Goal: Information Seeking & Learning: Compare options

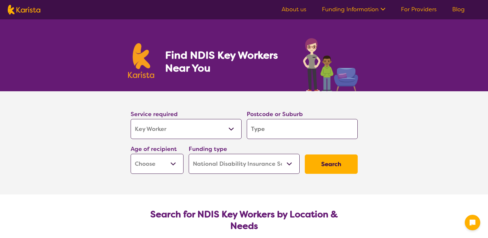
select select "Key Worker"
select select "NDIS"
select select "Key Worker"
select select "NDIS"
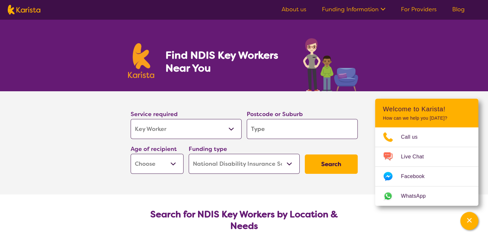
click at [170, 136] on select "Allied Health Assistant Assessment ([MEDICAL_DATA] or [MEDICAL_DATA]) Behaviour…" at bounding box center [186, 129] width 111 height 20
select select "Support worker"
click at [131, 119] on select "Allied Health Assistant Assessment ([MEDICAL_DATA] or [MEDICAL_DATA]) Behaviour…" at bounding box center [186, 129] width 111 height 20
select select "Support worker"
click at [287, 131] on input "search" at bounding box center [302, 129] width 111 height 20
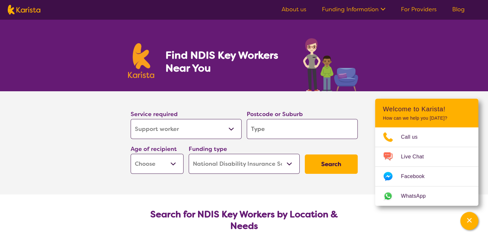
type input "2"
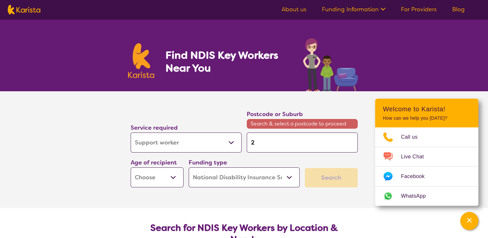
type input "21"
type input "217"
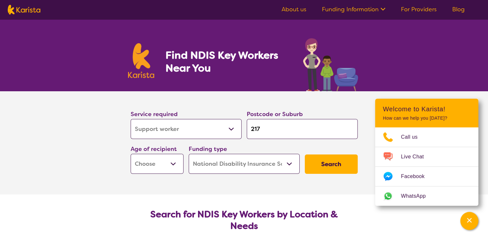
type input "2170"
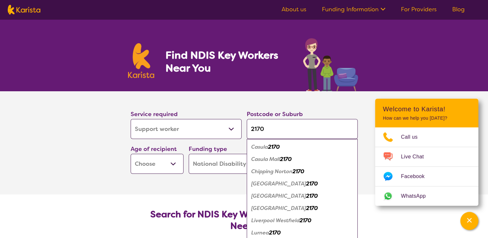
type input "2170"
click at [160, 162] on select "Early Childhood - 0 to 9 Child - 10 to 11 Adolescent - 12 to 17 Adult - 18 to 6…" at bounding box center [157, 164] width 53 height 20
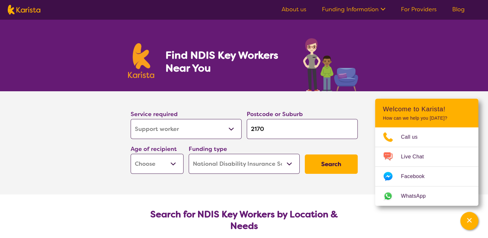
select select "AD"
click at [131, 154] on select "Early Childhood - 0 to 9 Child - 10 to 11 Adolescent - 12 to 17 Adult - 18 to 6…" at bounding box center [157, 164] width 53 height 20
select select "AD"
click at [268, 160] on select "Home Care Package (HCP) National Disability Insurance Scheme (NDIS) I don't know" at bounding box center [244, 164] width 111 height 20
click at [189, 154] on select "Home Care Package (HCP) National Disability Insurance Scheme (NDIS) I don't know" at bounding box center [244, 164] width 111 height 20
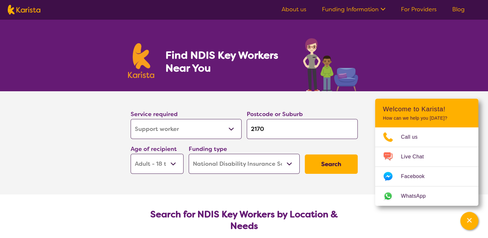
click at [339, 156] on button "Search" at bounding box center [331, 163] width 53 height 19
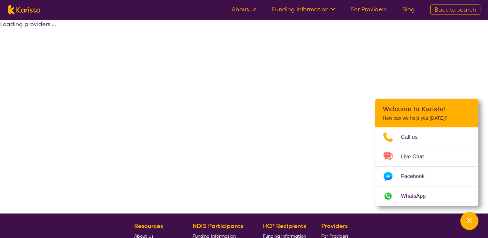
select select "by_score"
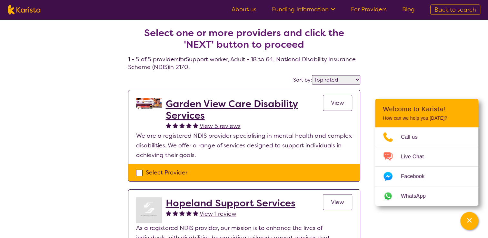
click at [256, 100] on h2 "Garden View Care Disability Services" at bounding box center [244, 109] width 157 height 23
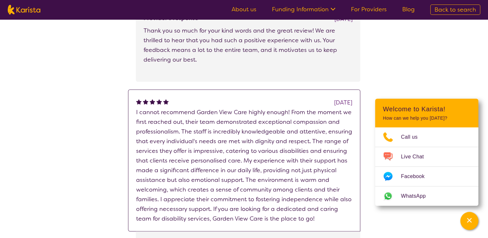
scroll to position [1342, 0]
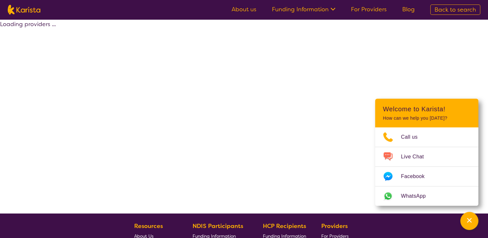
select select "by_score"
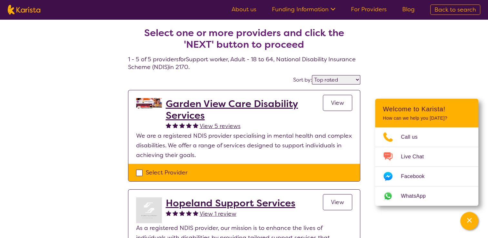
scroll to position [69, 0]
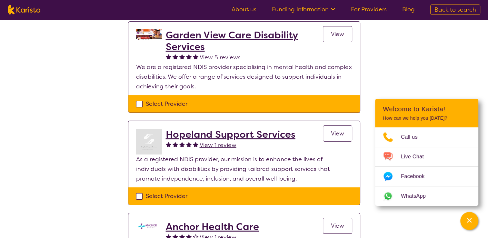
click at [202, 133] on h2 "Hopeland Support Services" at bounding box center [231, 135] width 130 height 12
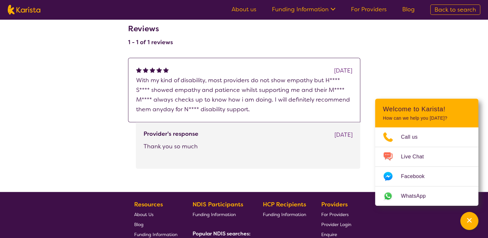
scroll to position [563, 0]
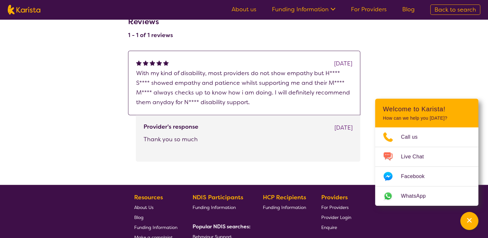
select select "by_score"
